Goal: Register for event/course

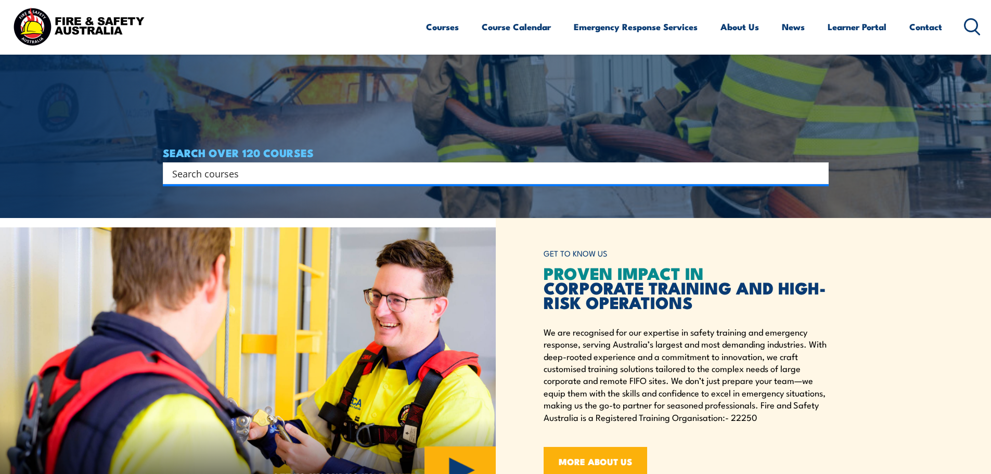
scroll to position [260, 0]
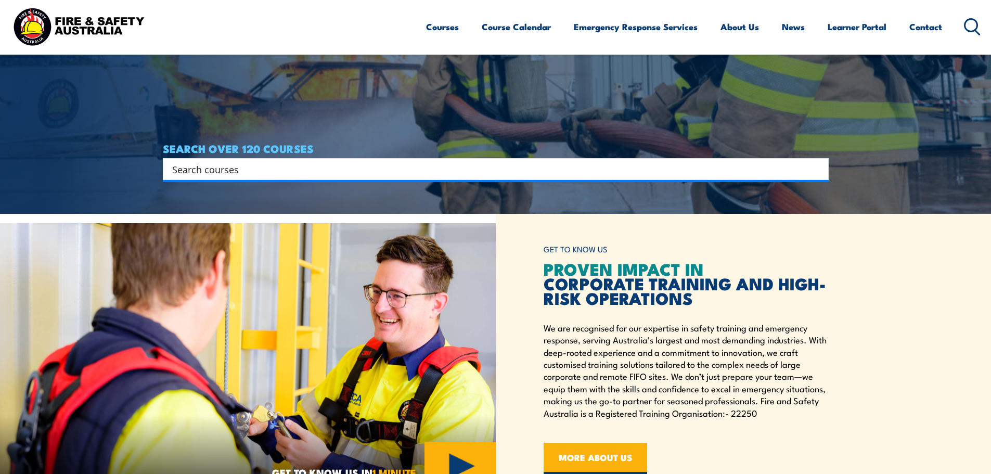
click at [469, 177] on div "Search" at bounding box center [496, 169] width 666 height 22
click at [418, 170] on input "Search input" at bounding box center [489, 169] width 634 height 16
click at [340, 162] on input "Search input" at bounding box center [489, 169] width 634 height 16
type input "fire test and tag"
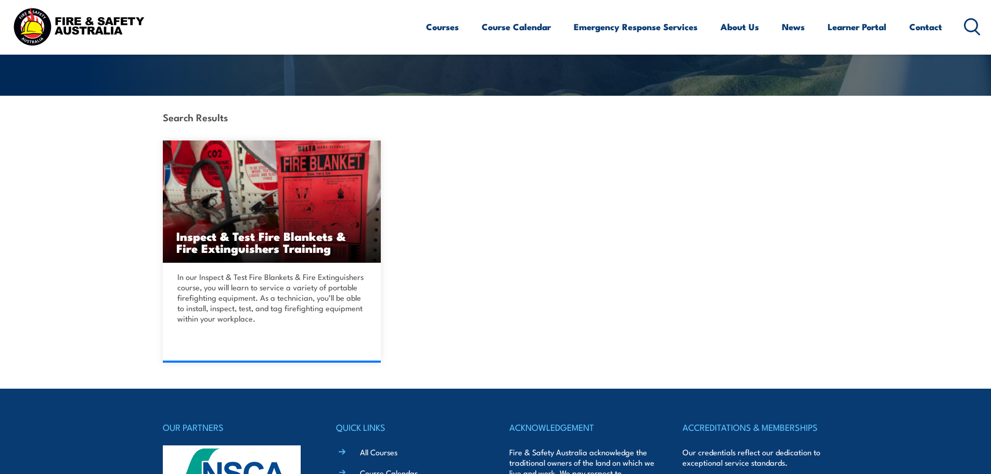
scroll to position [208, 0]
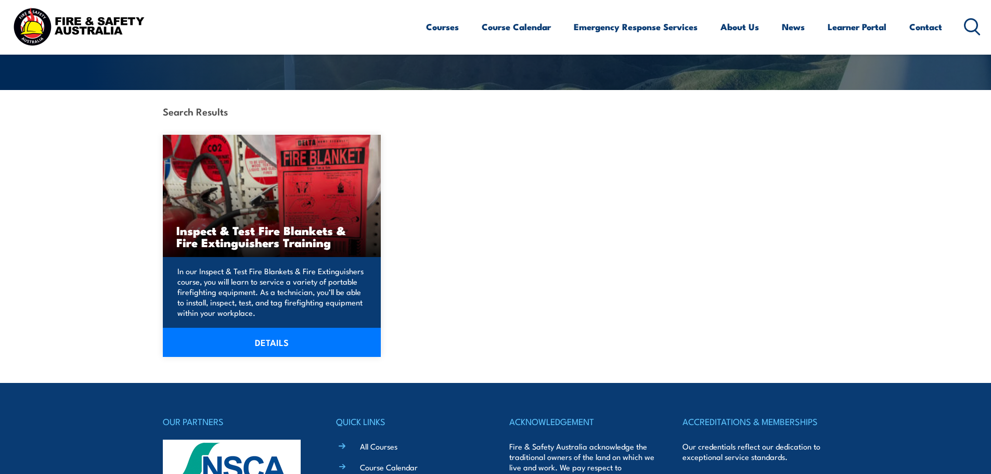
click at [316, 229] on h3 "Inspect & Test Fire Blankets & Fire Extinguishers Training" at bounding box center [271, 236] width 191 height 24
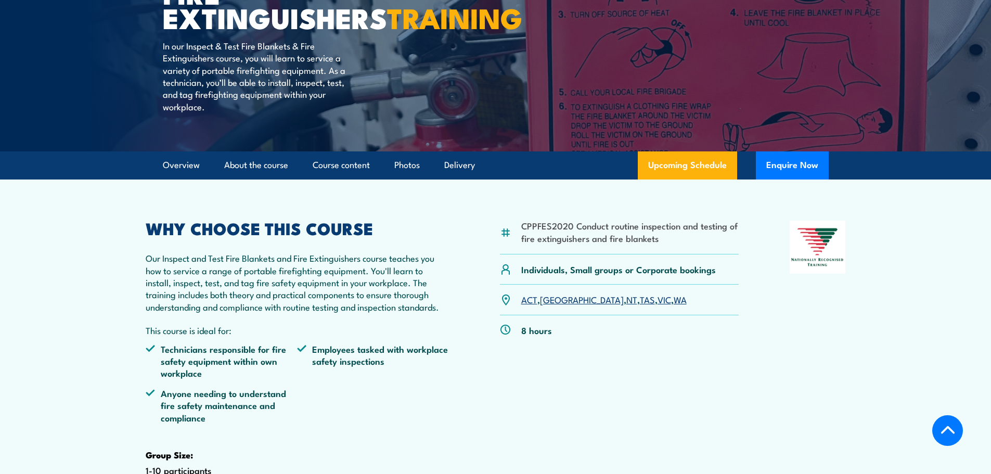
scroll to position [208, 0]
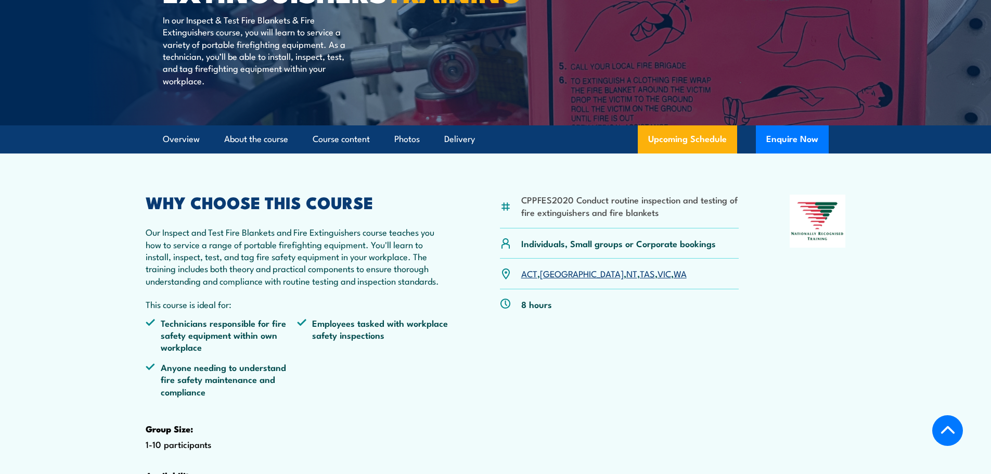
click at [674, 279] on link "WA" at bounding box center [680, 273] width 13 height 12
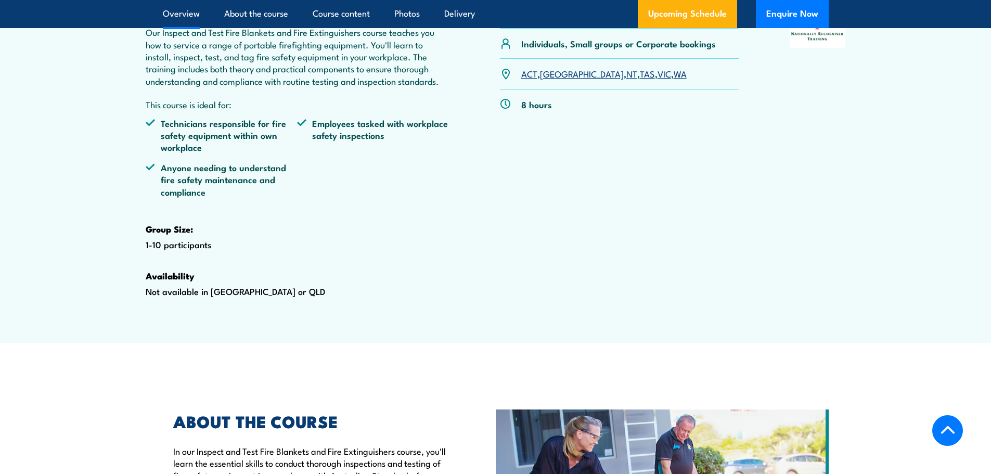
scroll to position [416, 0]
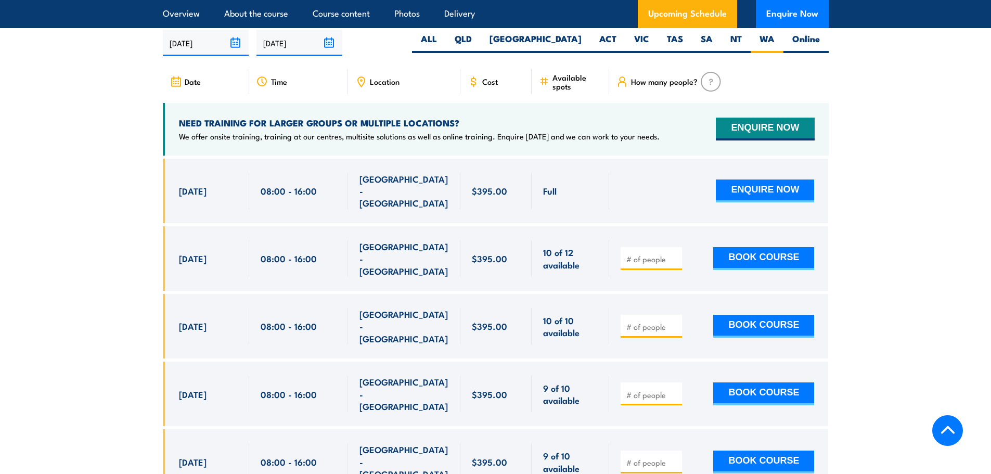
scroll to position [1932, 0]
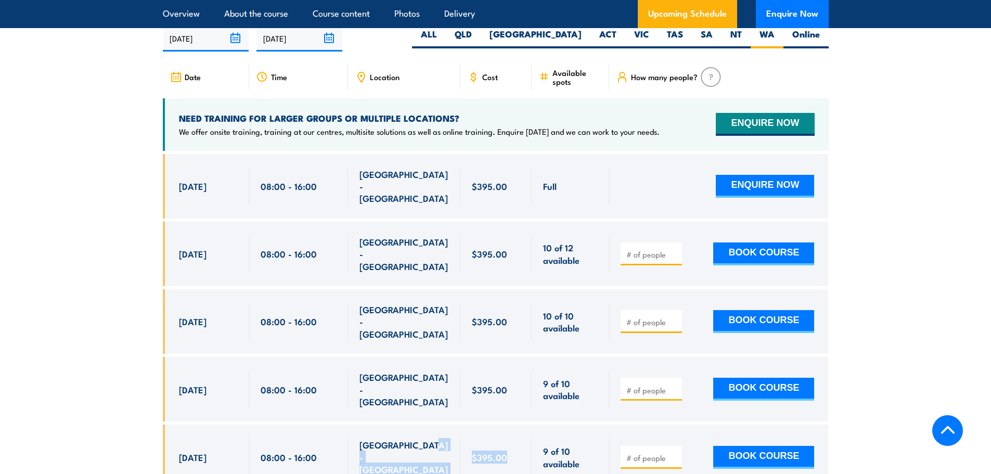
drag, startPoint x: 434, startPoint y: 422, endPoint x: 536, endPoint y: 431, distance: 102.4
click at [536, 431] on div "27 Oct, 2025, 08:00 - 08:00" at bounding box center [496, 457] width 666 height 65
click at [536, 431] on div "9 of 10 available" at bounding box center [571, 457] width 78 height 65
drag, startPoint x: 438, startPoint y: 421, endPoint x: 363, endPoint y: 416, distance: 75.1
click at [363, 439] on div "NORTH LAKE - WA" at bounding box center [404, 457] width 89 height 36
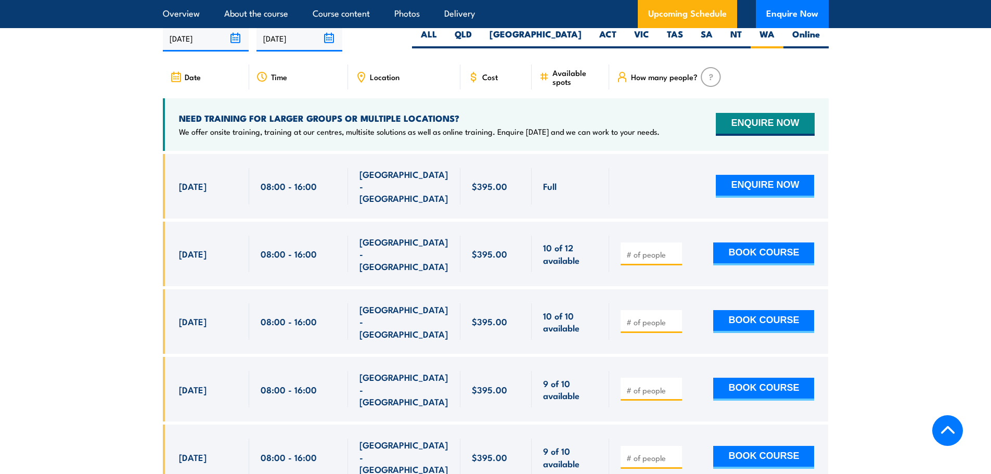
click at [467, 425] on div "$395.00" at bounding box center [496, 457] width 72 height 65
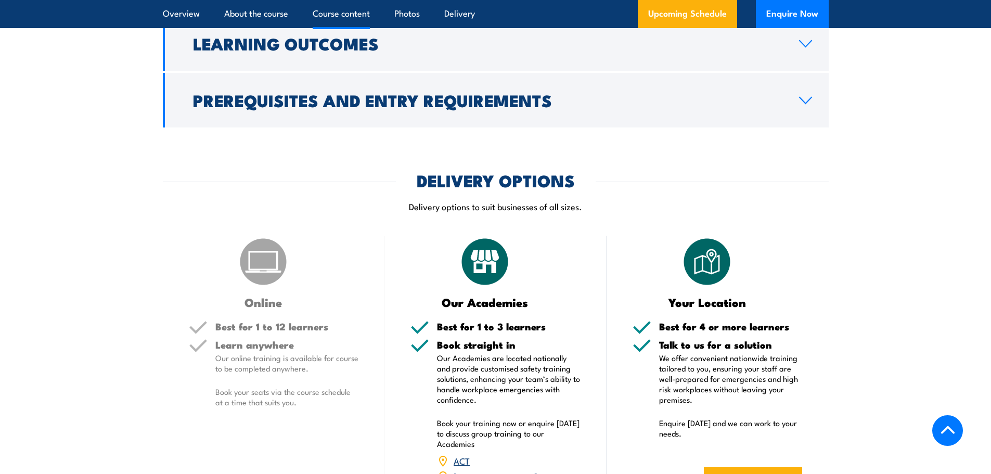
scroll to position [1062, 0]
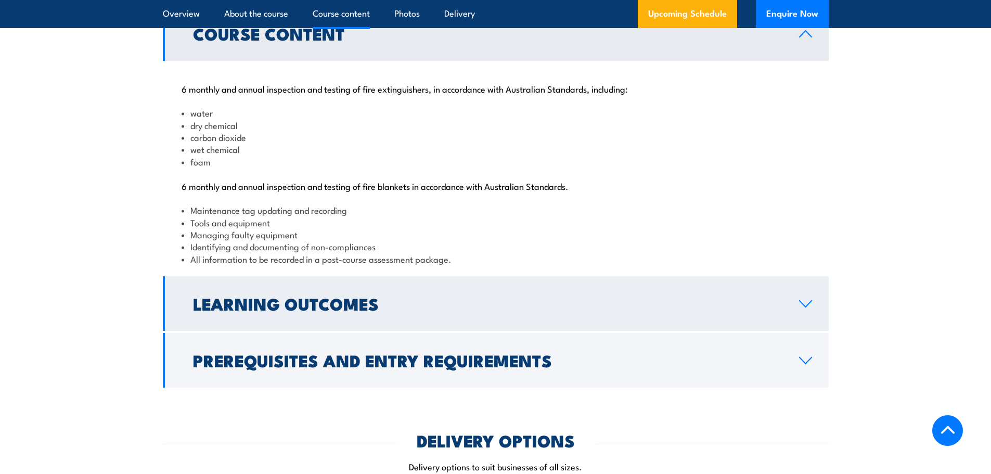
click at [406, 331] on link "Learning Outcomes" at bounding box center [496, 303] width 666 height 55
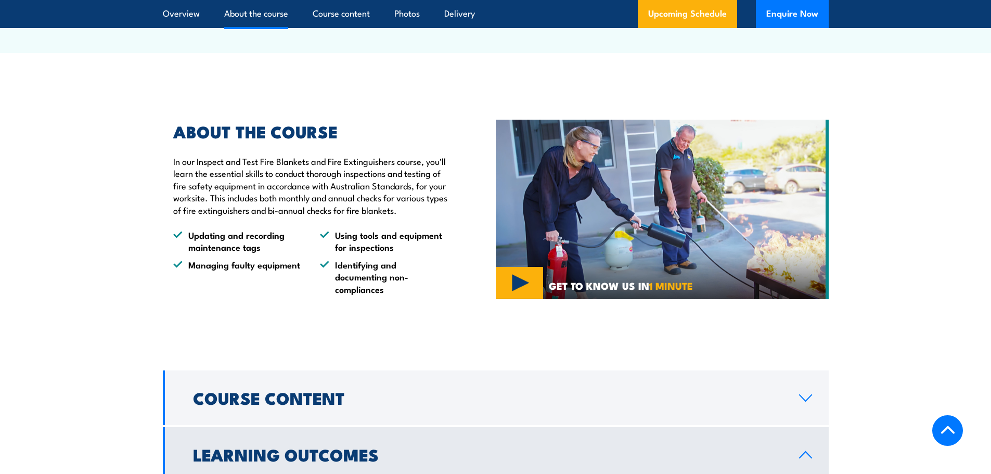
scroll to position [1010, 0]
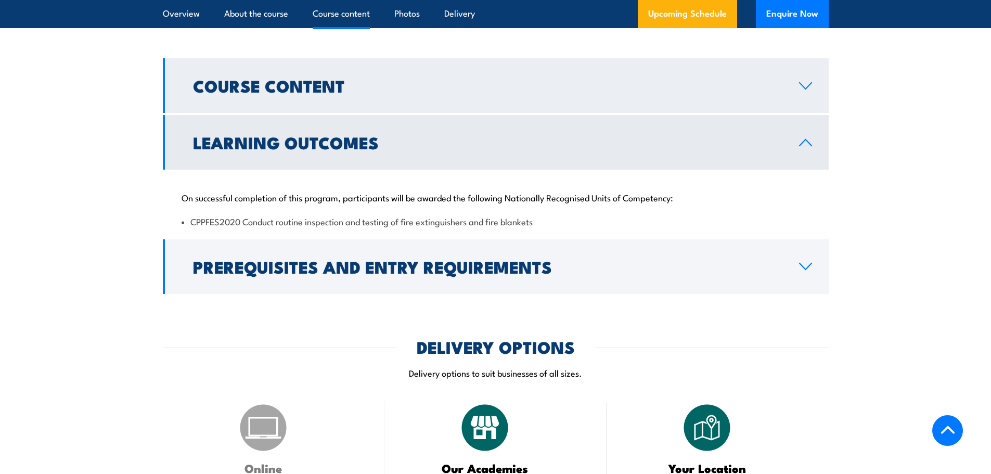
click at [340, 93] on h2 "Course Content" at bounding box center [487, 85] width 589 height 15
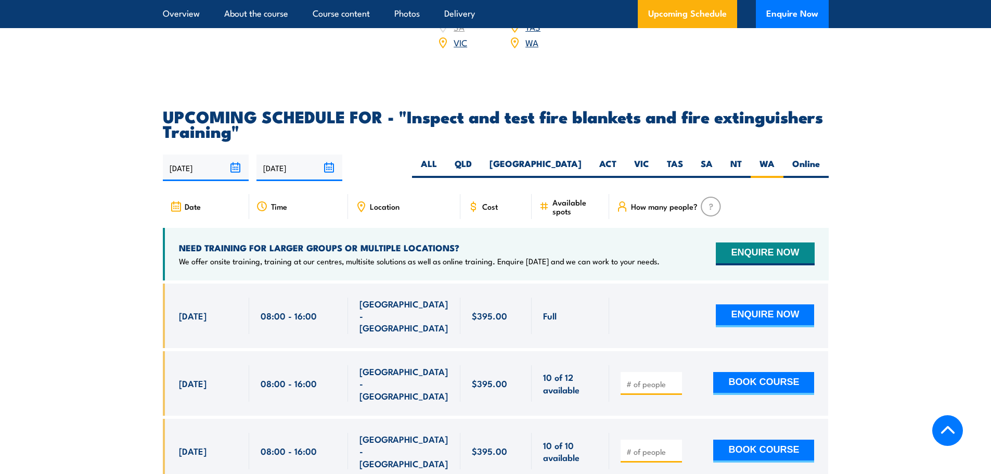
scroll to position [1894, 0]
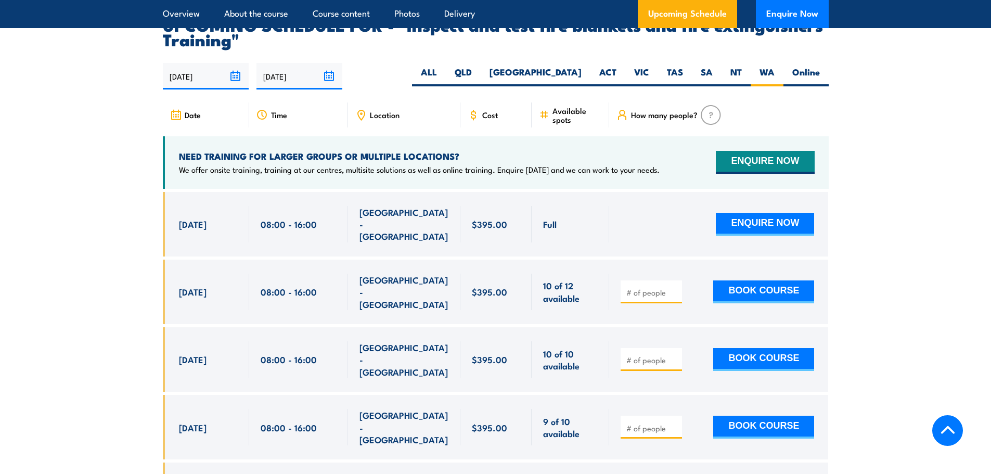
click at [390, 231] on div "[GEOGRAPHIC_DATA] - [GEOGRAPHIC_DATA]" at bounding box center [404, 224] width 89 height 36
click at [390, 237] on span "[GEOGRAPHIC_DATA] - [GEOGRAPHIC_DATA]" at bounding box center [404, 224] width 89 height 36
